Goal: Task Accomplishment & Management: Complete application form

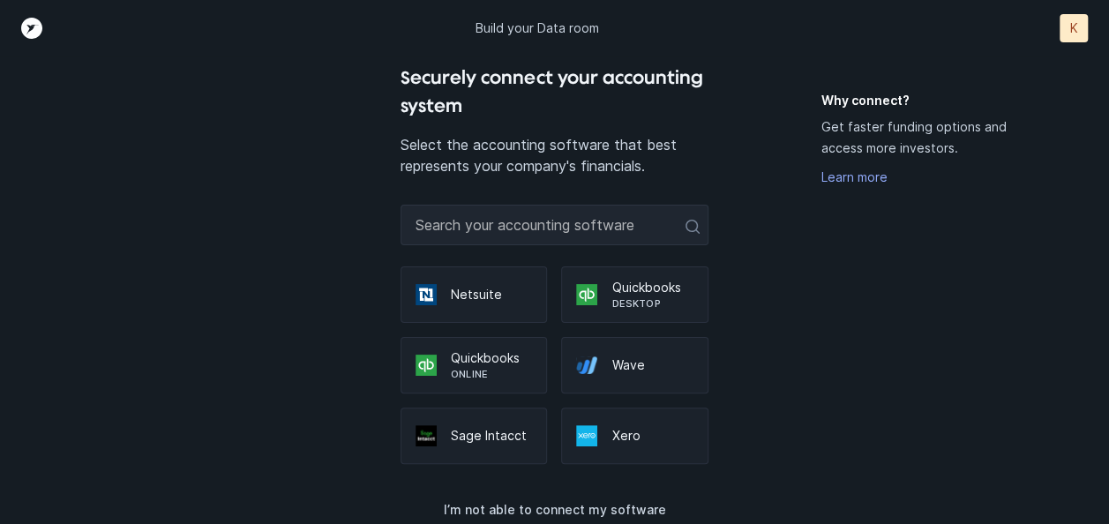
scroll to position [65, 0]
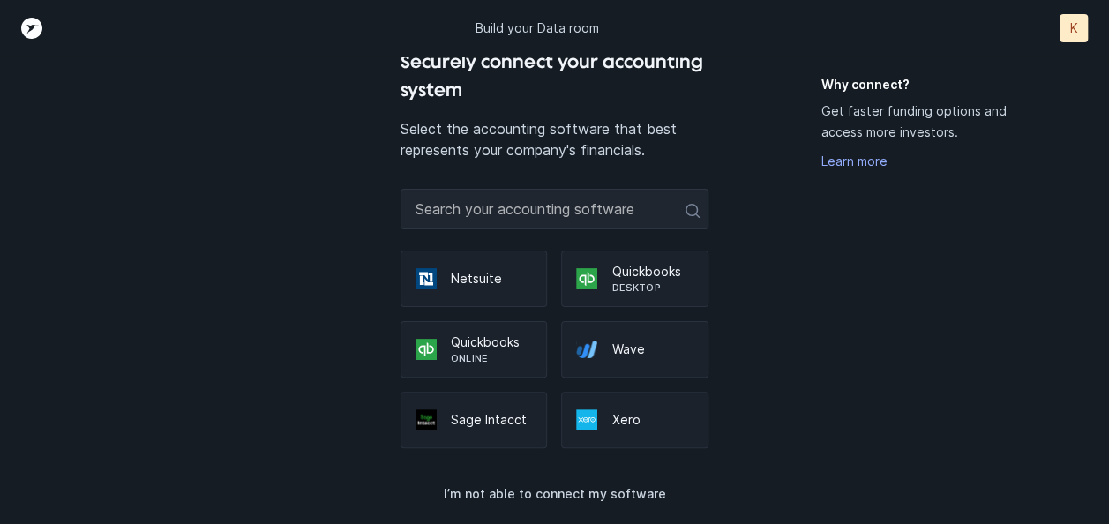
click at [138, 295] on div "Securely connect your accounting system Select the accounting software that bes…" at bounding box center [555, 253] width 924 height 411
click at [894, 344] on div "Why connect? Get faster funding options and access more investors. Learn more" at bounding box center [918, 301] width 195 height 450
click at [911, 350] on div "Why connect? Get faster funding options and access more investors. Learn more" at bounding box center [918, 301] width 195 height 450
click at [912, 339] on div "Why connect? Get faster funding options and access more investors. Learn more" at bounding box center [918, 301] width 195 height 450
click at [871, 356] on div "Why connect? Get faster funding options and access more investors. Learn more" at bounding box center [918, 301] width 195 height 450
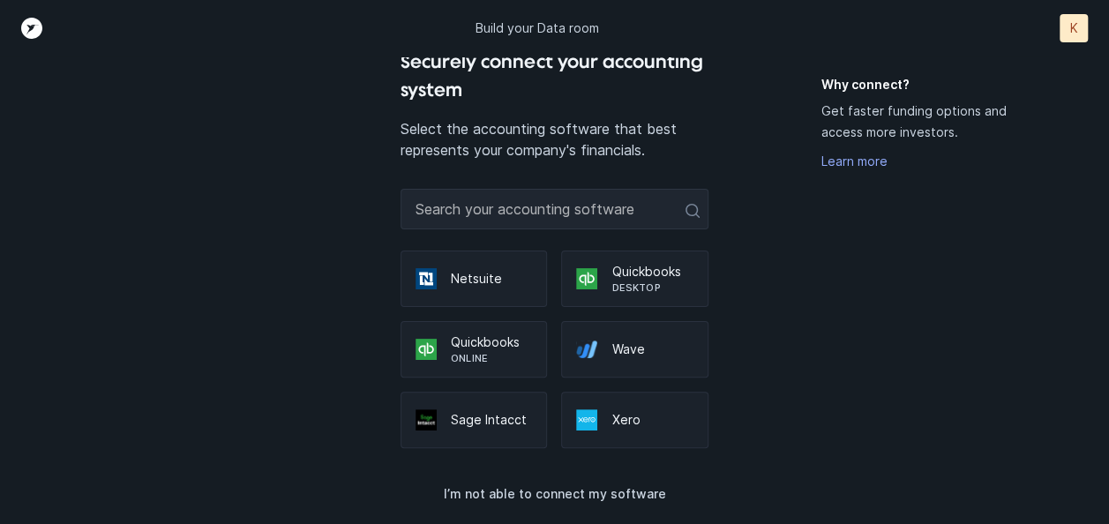
click at [792, 429] on div "Securely connect your accounting system Select the accounting software that bes…" at bounding box center [555, 253] width 924 height 411
click at [818, 325] on div "Securely connect your accounting system Select the accounting software that bes…" at bounding box center [555, 253] width 924 height 411
click at [939, 383] on div "Why connect? Get faster funding options and access more investors. Learn more" at bounding box center [918, 301] width 195 height 450
click at [523, 489] on p "I’m not able to connect my software" at bounding box center [554, 493] width 222 height 21
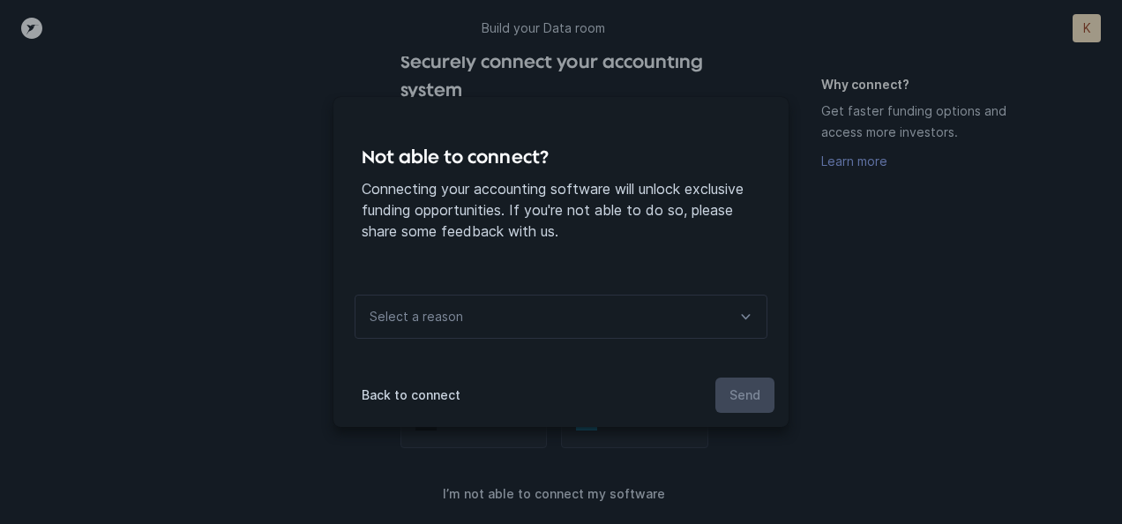
click at [890, 282] on div "Not able to connect? Connecting your accounting software will unlock exclusive …" at bounding box center [561, 262] width 1122 height 524
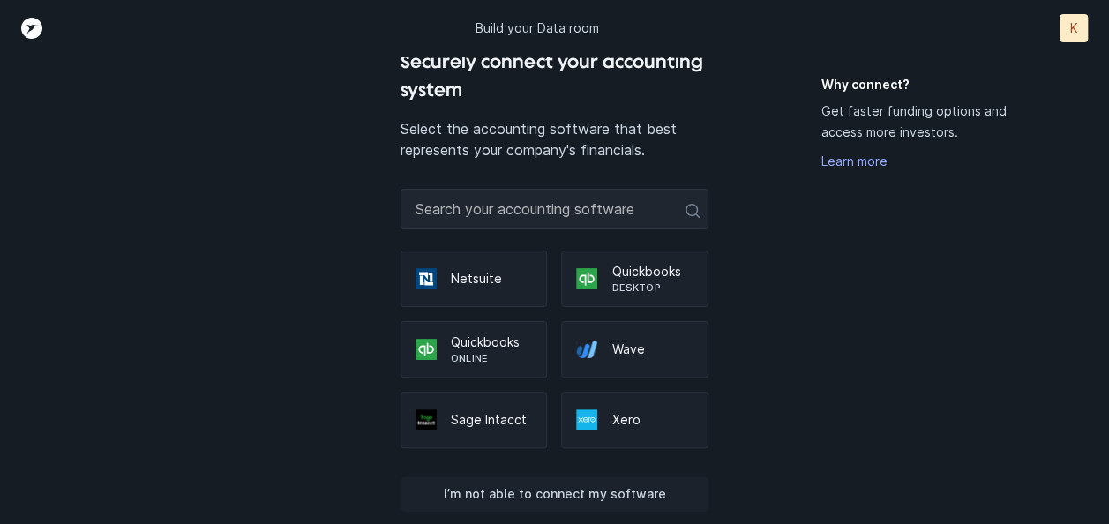
click at [527, 489] on p "I’m not able to connect my software" at bounding box center [554, 493] width 222 height 21
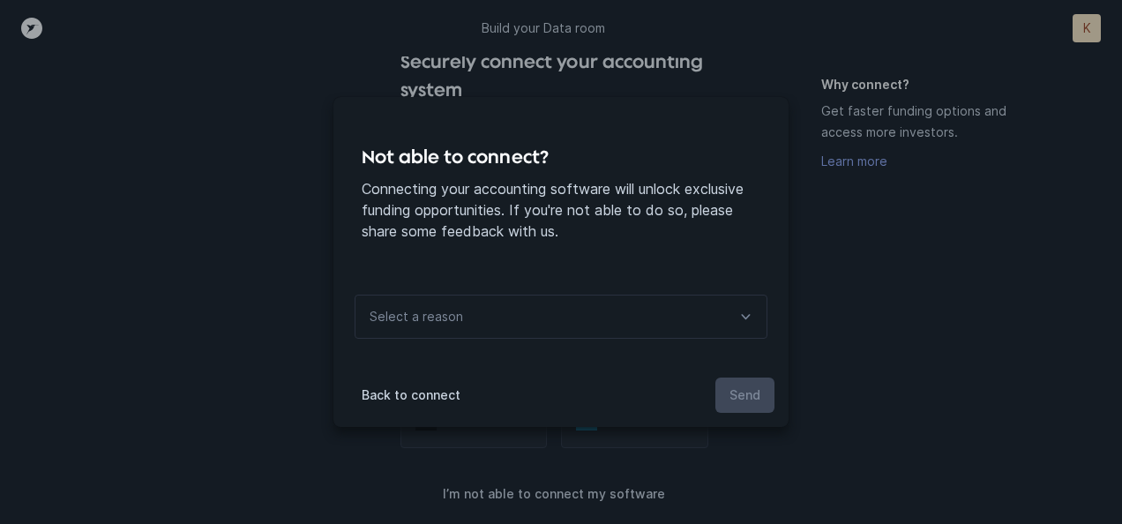
click at [672, 312] on div "Select a reason" at bounding box center [561, 317] width 413 height 44
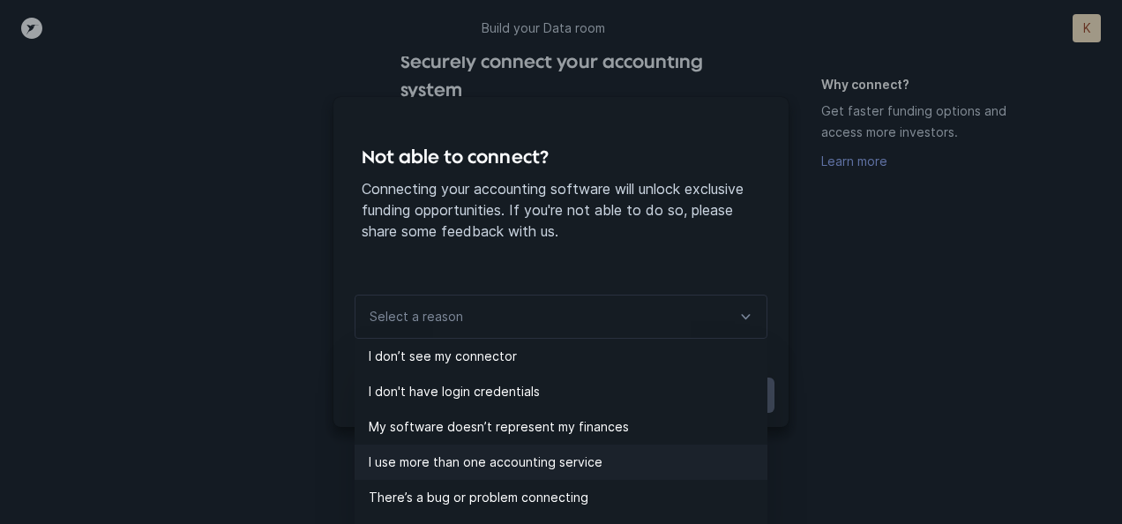
click at [757, 427] on div "Not able to connect? Connecting your accounting software will unlock exclusive …" at bounding box center [560, 262] width 455 height 330
click at [763, 450] on div "Not able to connect? Connecting your accounting software will unlock exclusive …" at bounding box center [561, 262] width 1122 height 524
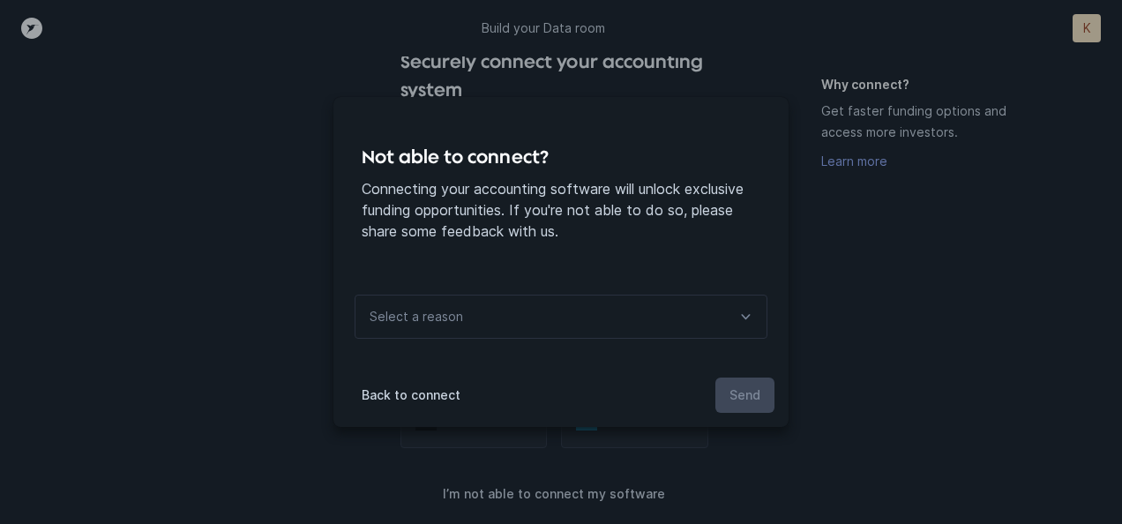
click at [744, 314] on icon at bounding box center [745, 316] width 21 height 21
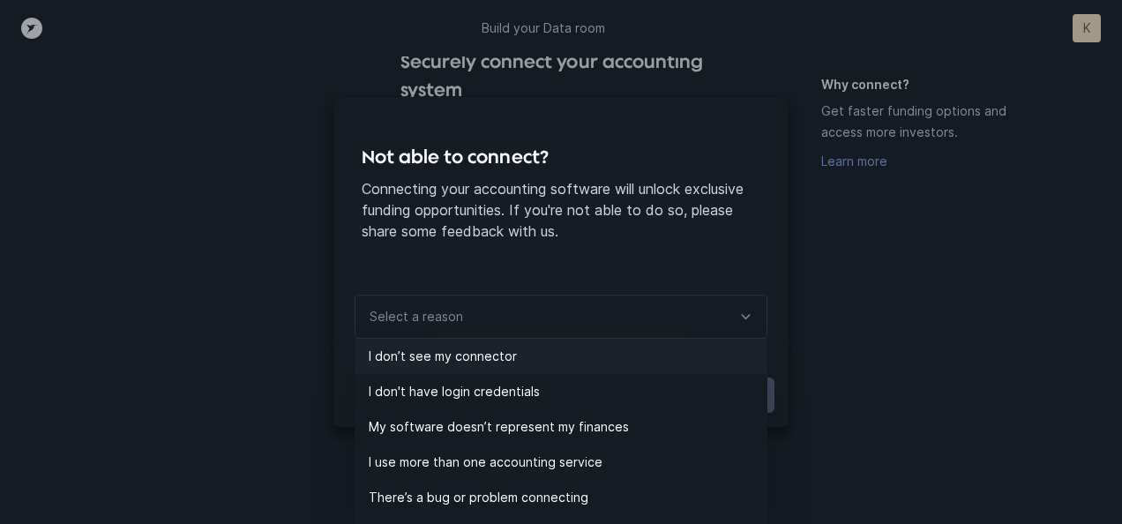
click at [484, 355] on p "I don’t see my connector" at bounding box center [568, 356] width 399 height 21
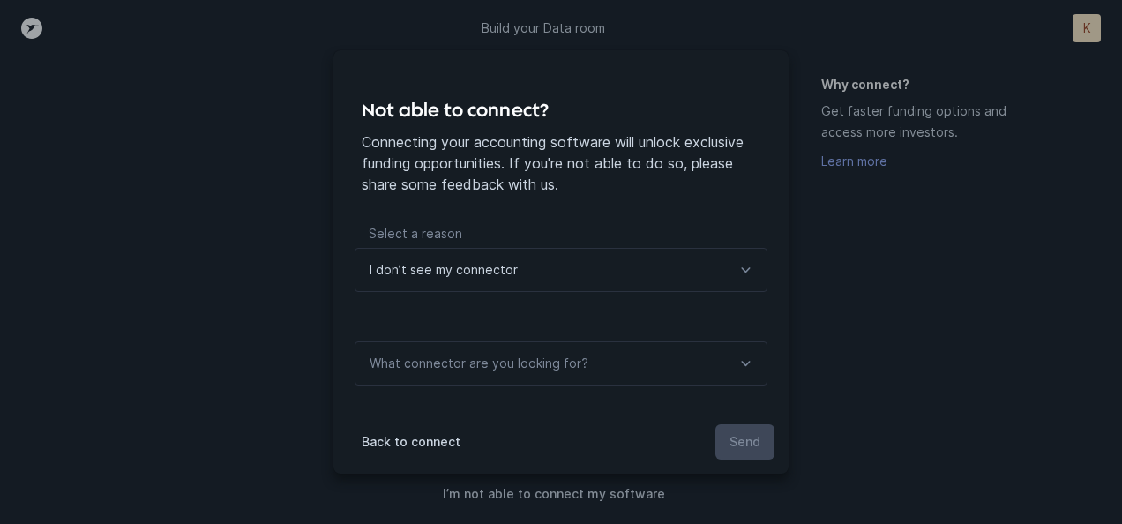
click at [669, 356] on div "What connector are you looking for?" at bounding box center [561, 363] width 413 height 44
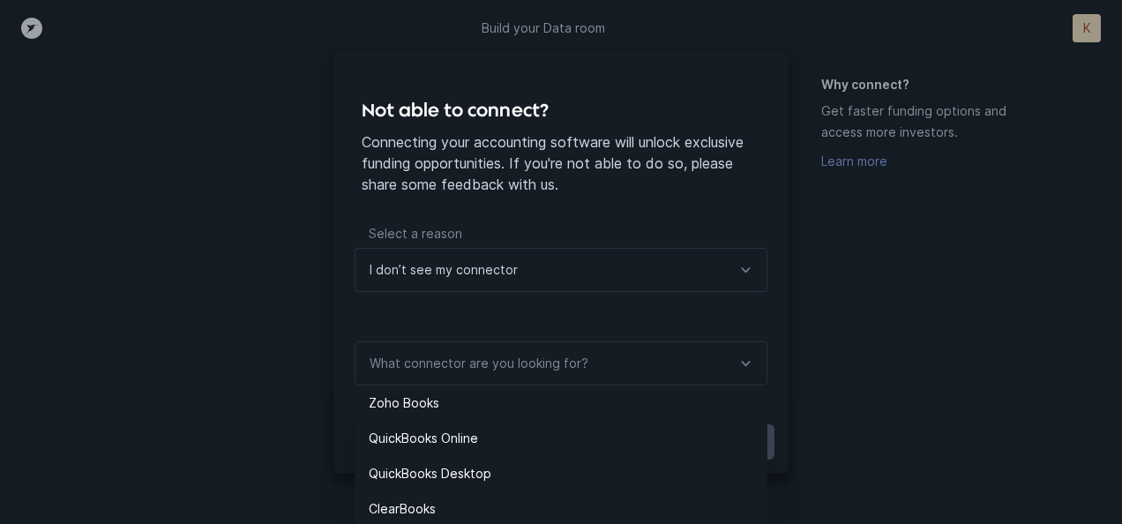
click at [725, 261] on div at bounding box center [745, 270] width 42 height 42
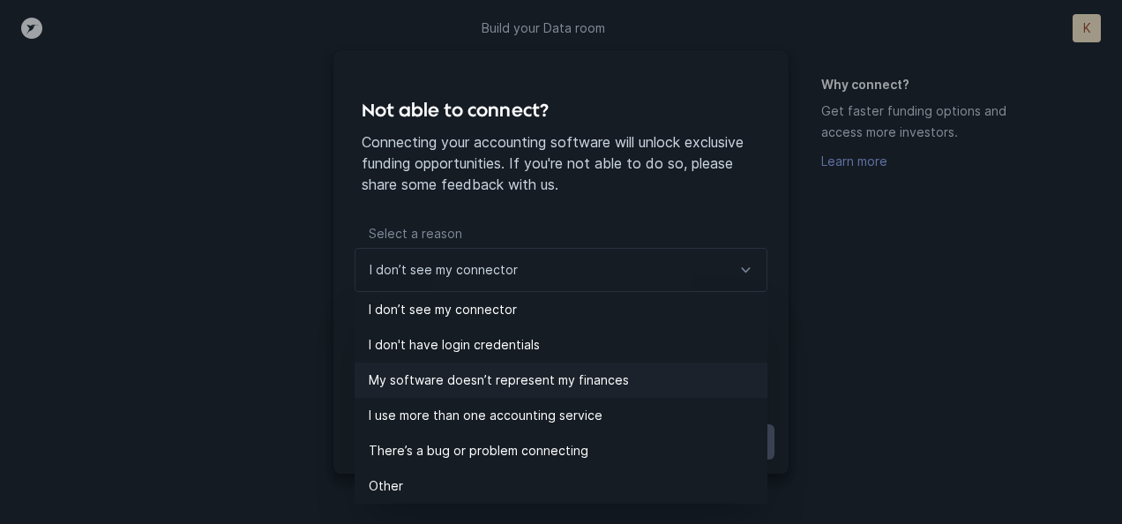
click at [550, 381] on p "My software doesn’t represent my finances" at bounding box center [568, 380] width 399 height 21
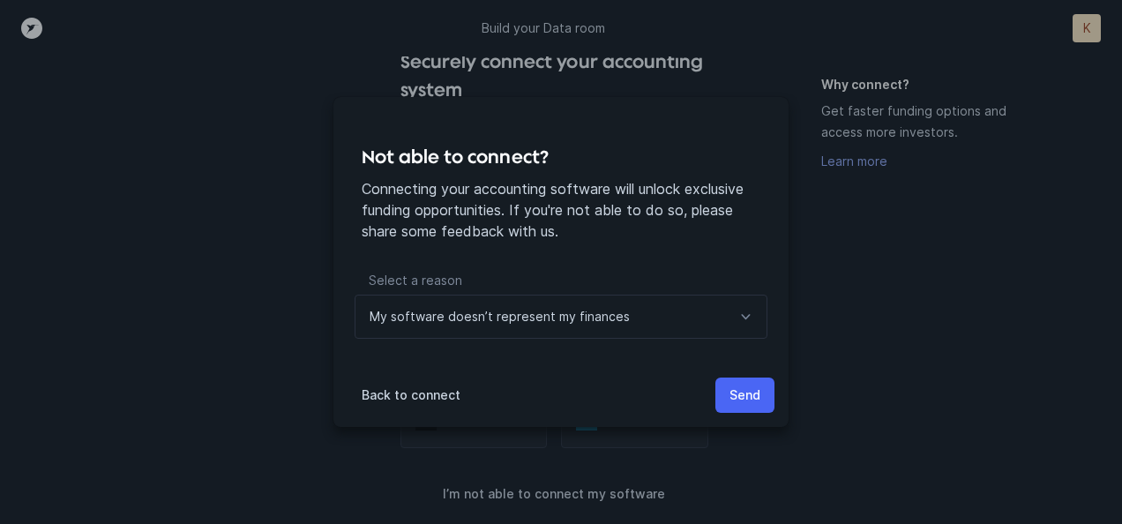
click at [741, 397] on p "Send" at bounding box center [744, 395] width 31 height 21
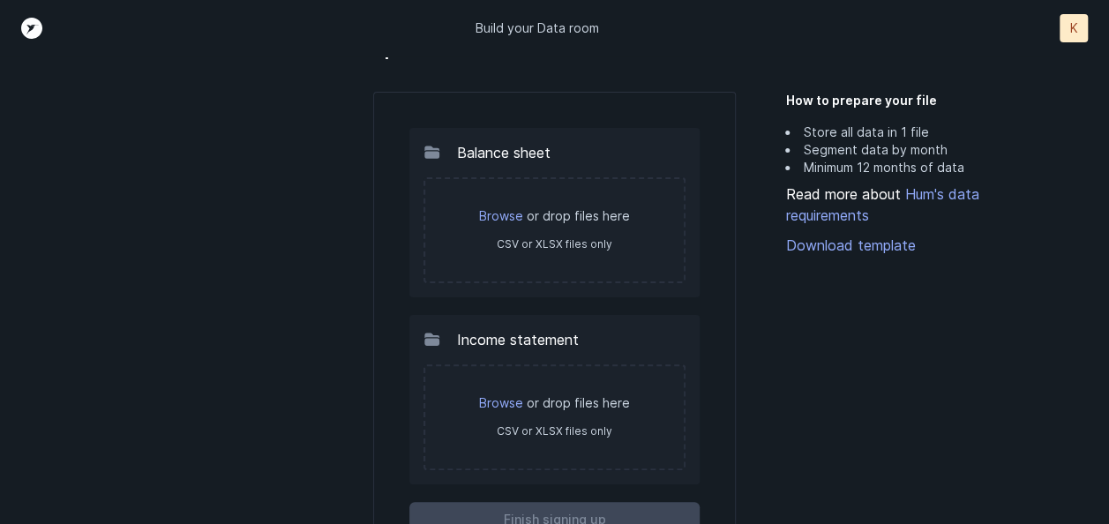
scroll to position [76, 0]
click at [960, 350] on div "How to prepare your file Store all data in 1 file Segment data by month Minimum…" at bounding box center [900, 334] width 231 height 538
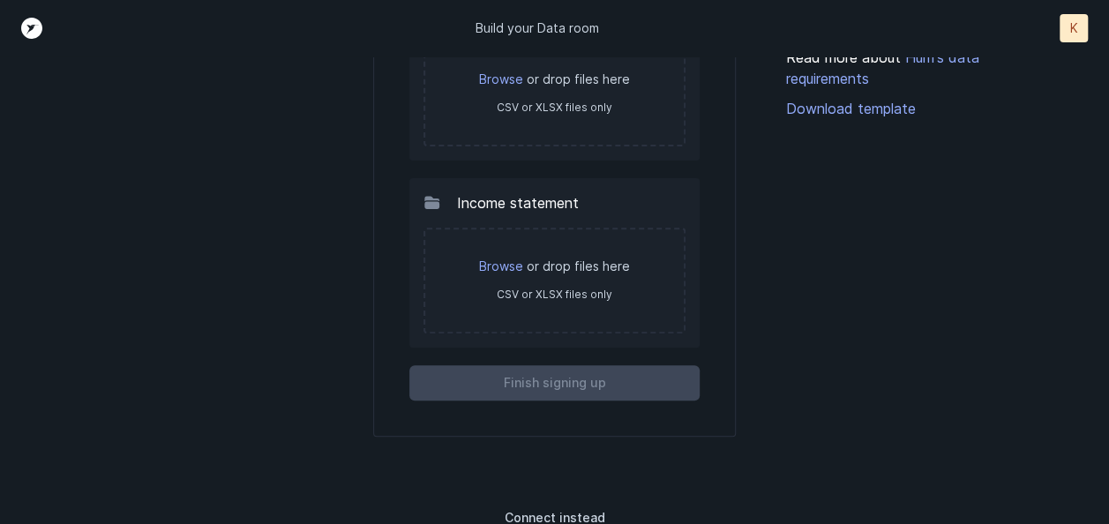
scroll to position [217, 0]
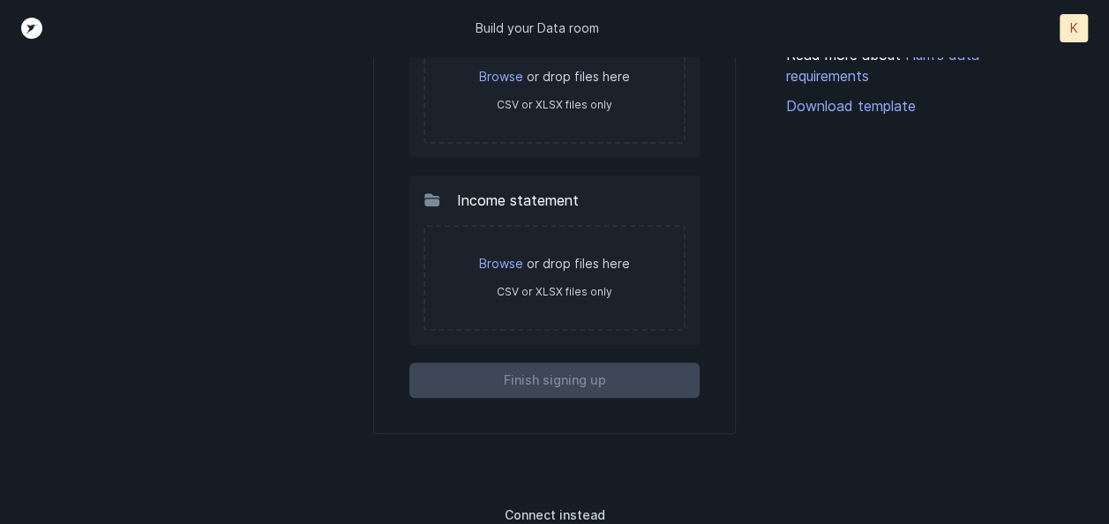
click at [972, 295] on div "How to prepare your file Store all data in 1 file Segment data by month Minimum…" at bounding box center [900, 193] width 231 height 538
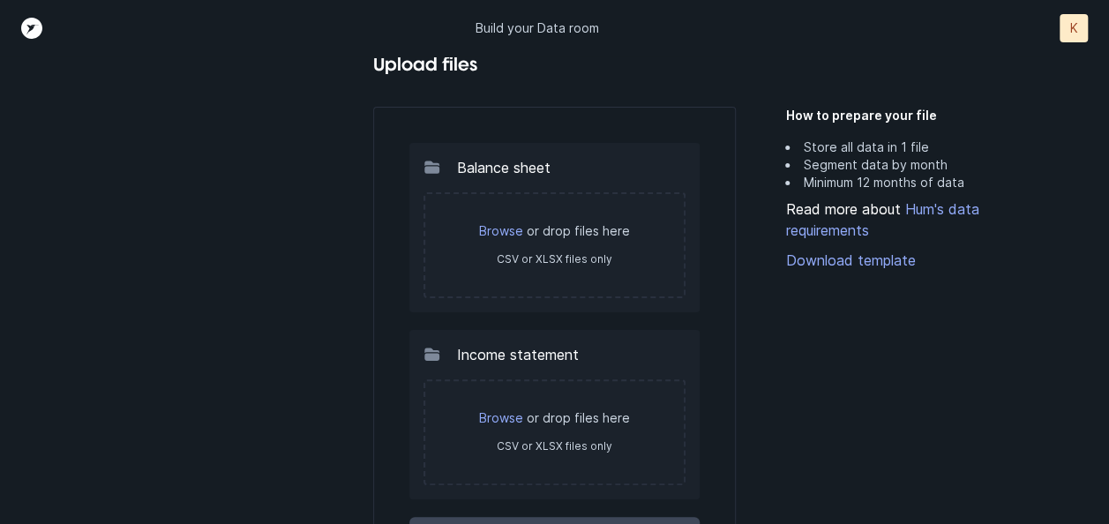
scroll to position [41, 0]
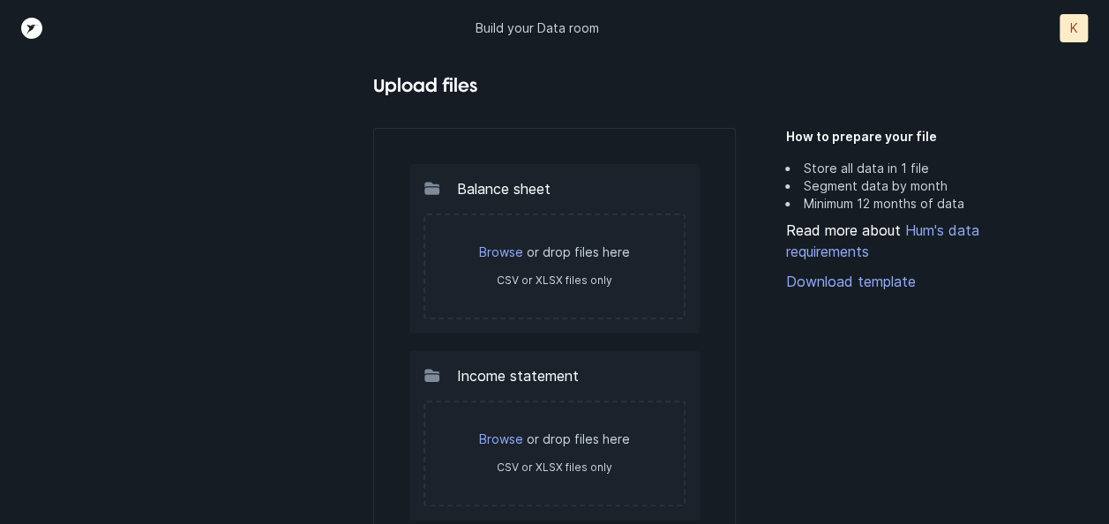
click at [988, 407] on div "How to prepare your file Store all data in 1 file Segment data by month Minimum…" at bounding box center [900, 369] width 231 height 538
click at [870, 408] on div "How to prepare your file Store all data in 1 file Segment data by month Minimum…" at bounding box center [900, 369] width 231 height 538
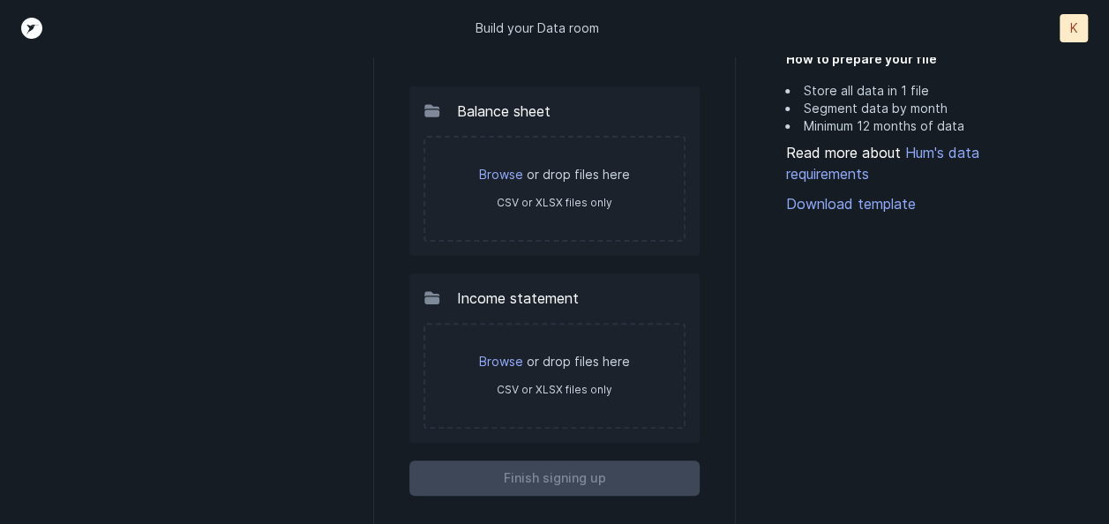
scroll to position [154, 0]
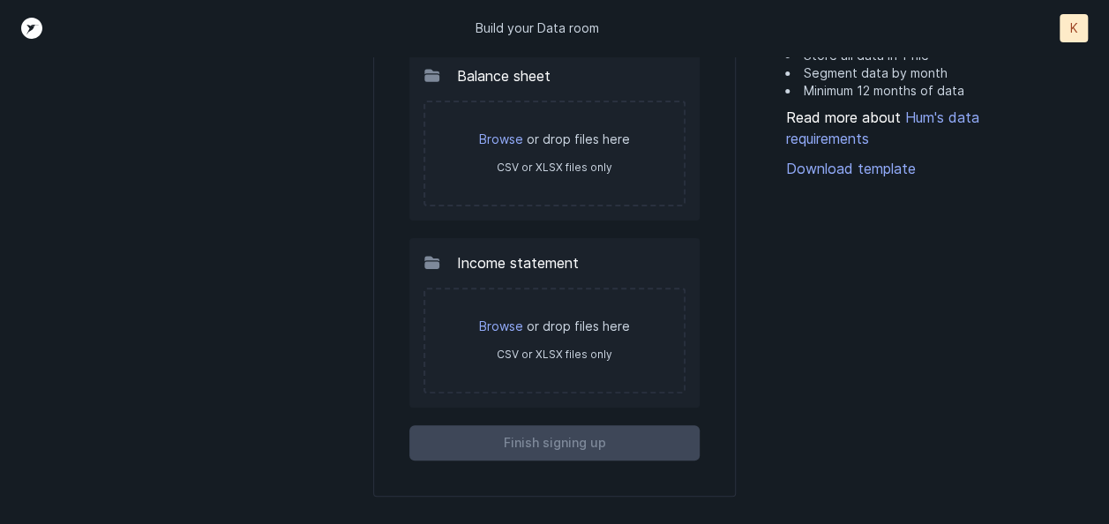
click at [919, 359] on div "How to prepare your file Store all data in 1 file Segment data by month Minimum…" at bounding box center [900, 256] width 231 height 538
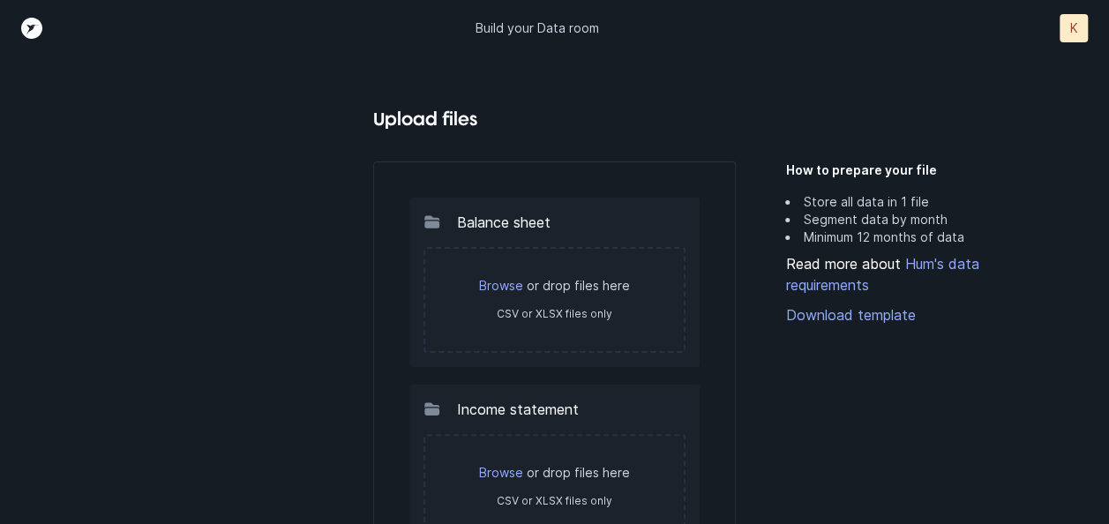
scroll to position [0, 0]
